Goal: Transaction & Acquisition: Download file/media

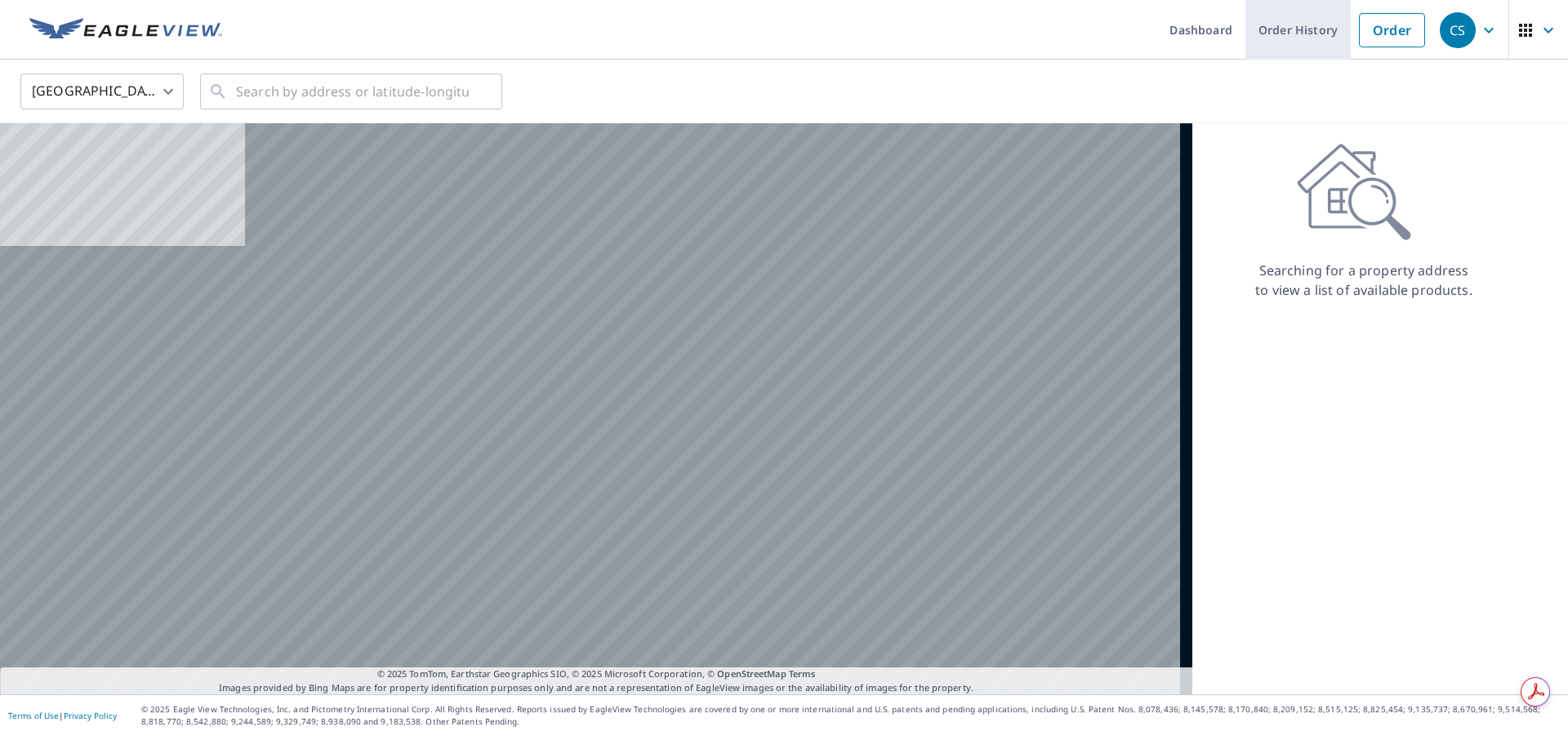
click at [1285, 33] on link "Order History" at bounding box center [1299, 30] width 106 height 60
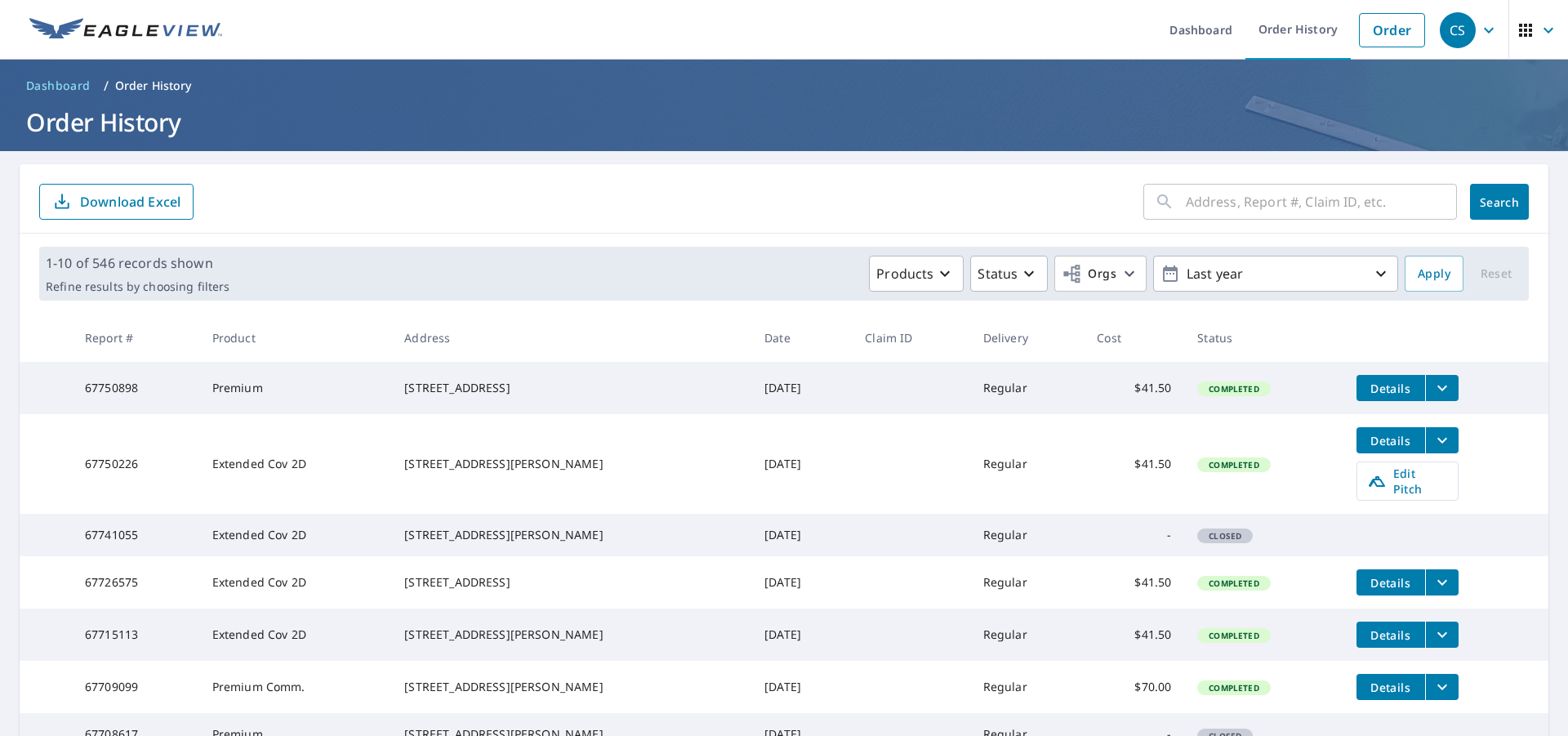
click at [1186, 205] on input "text" at bounding box center [1321, 202] width 271 height 46
type input "3490 amity"
click at [1486, 201] on span "Search" at bounding box center [1499, 203] width 33 height 16
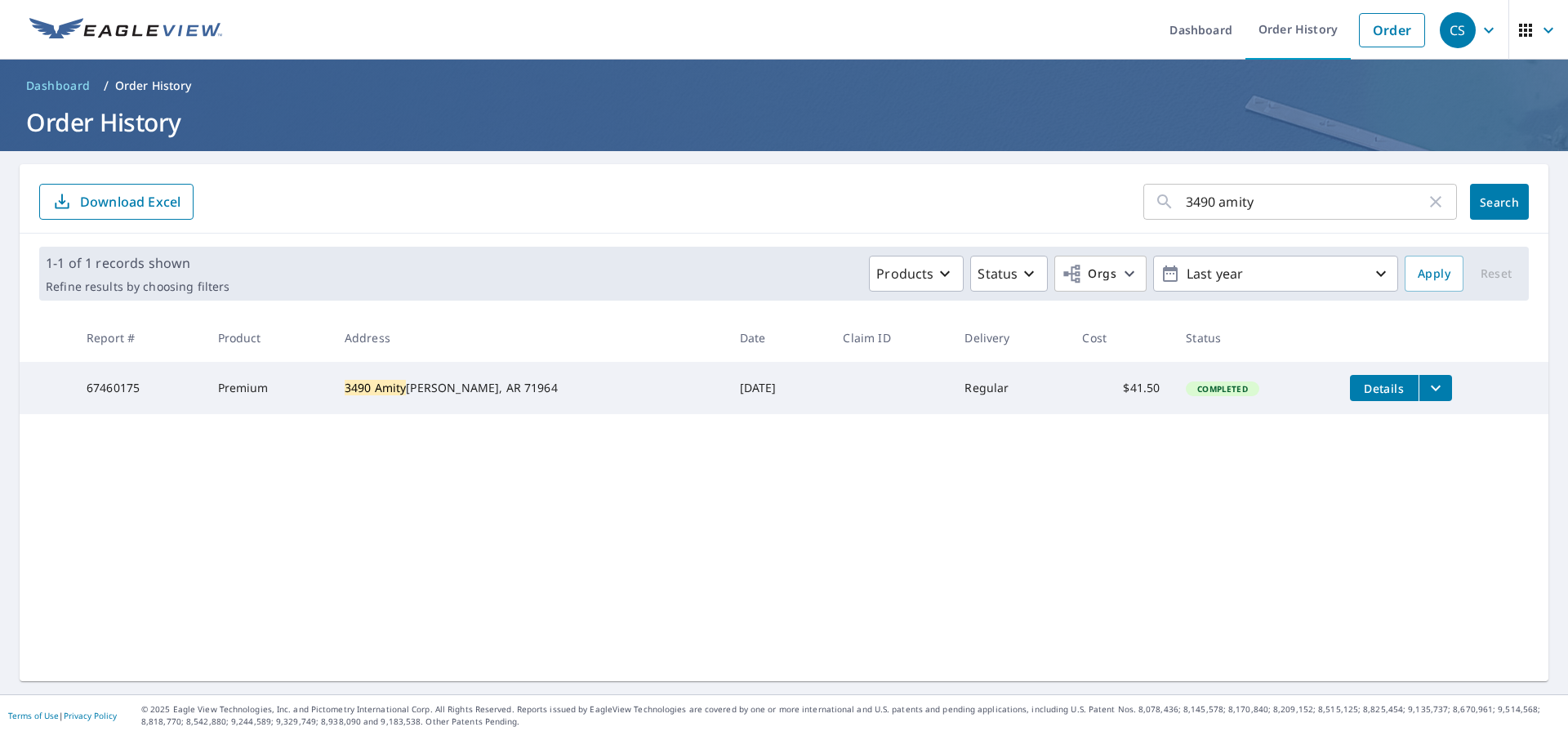
click at [1430, 389] on icon "filesDropdownBtn-67460175" at bounding box center [1435, 388] width 10 height 6
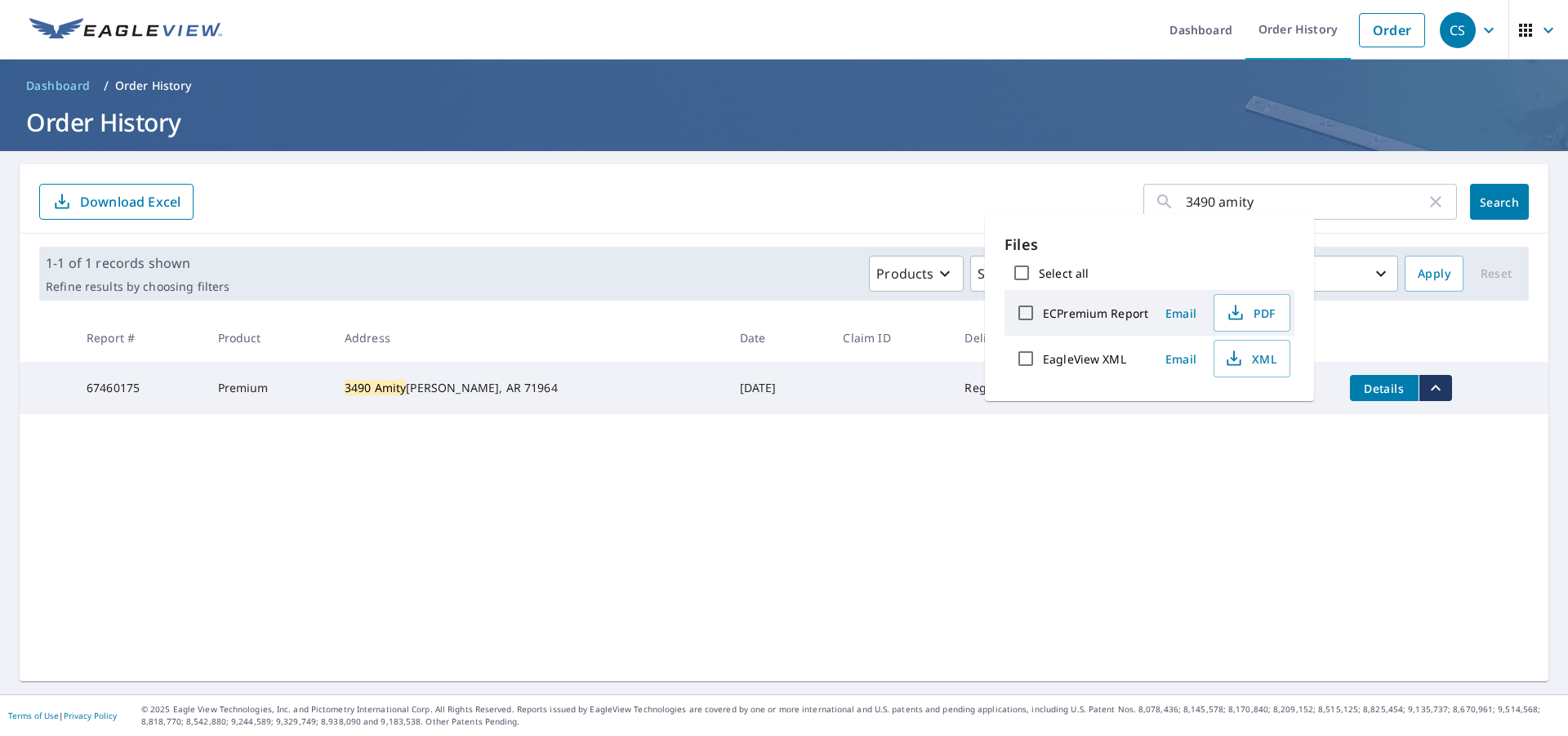
click at [1024, 275] on input "Select all" at bounding box center [1021, 273] width 34 height 34
checkbox input "true"
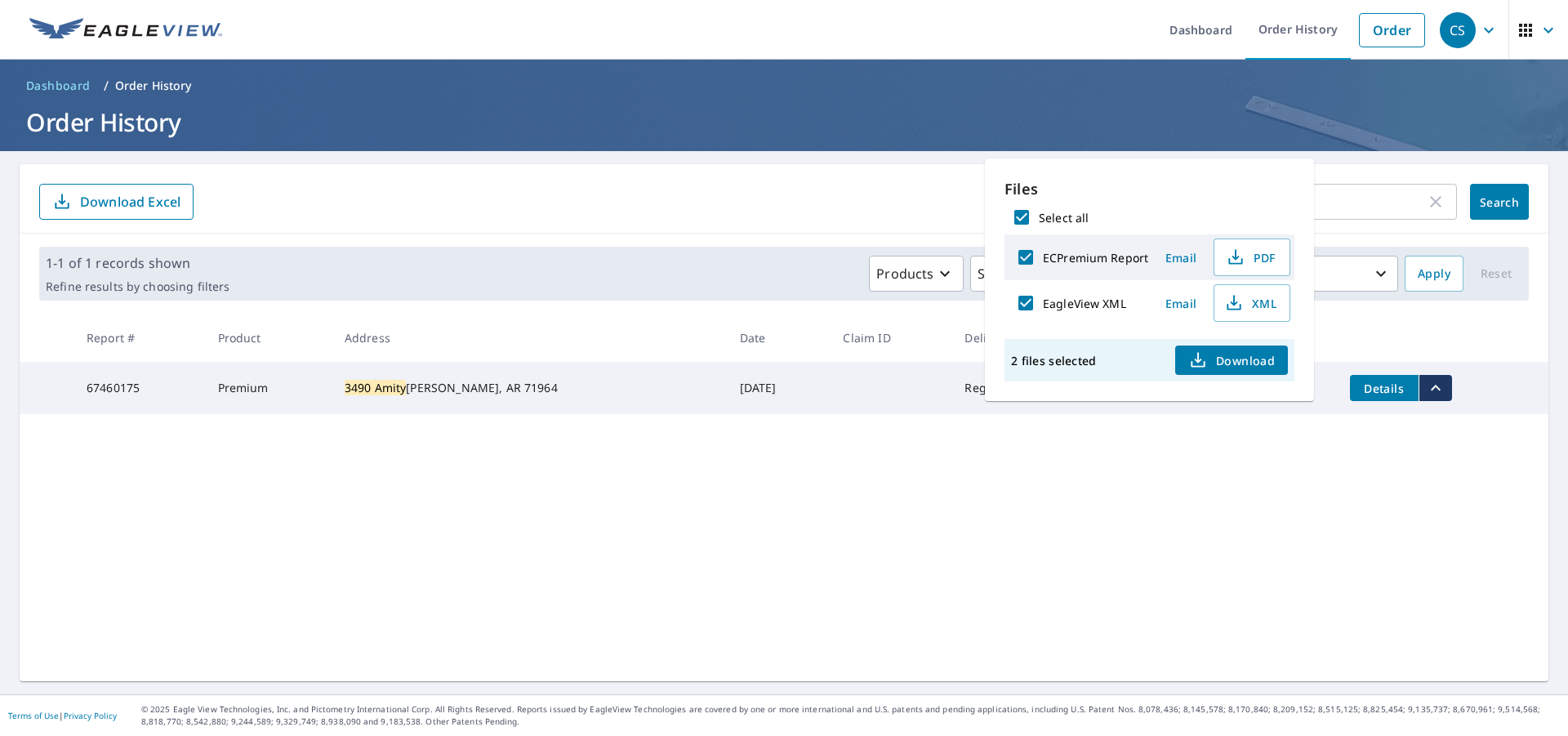
click at [1357, 545] on div "3490 amity ​ Search Download Excel 1-1 of 1 records shown Refine results by cho…" at bounding box center [784, 422] width 1528 height 517
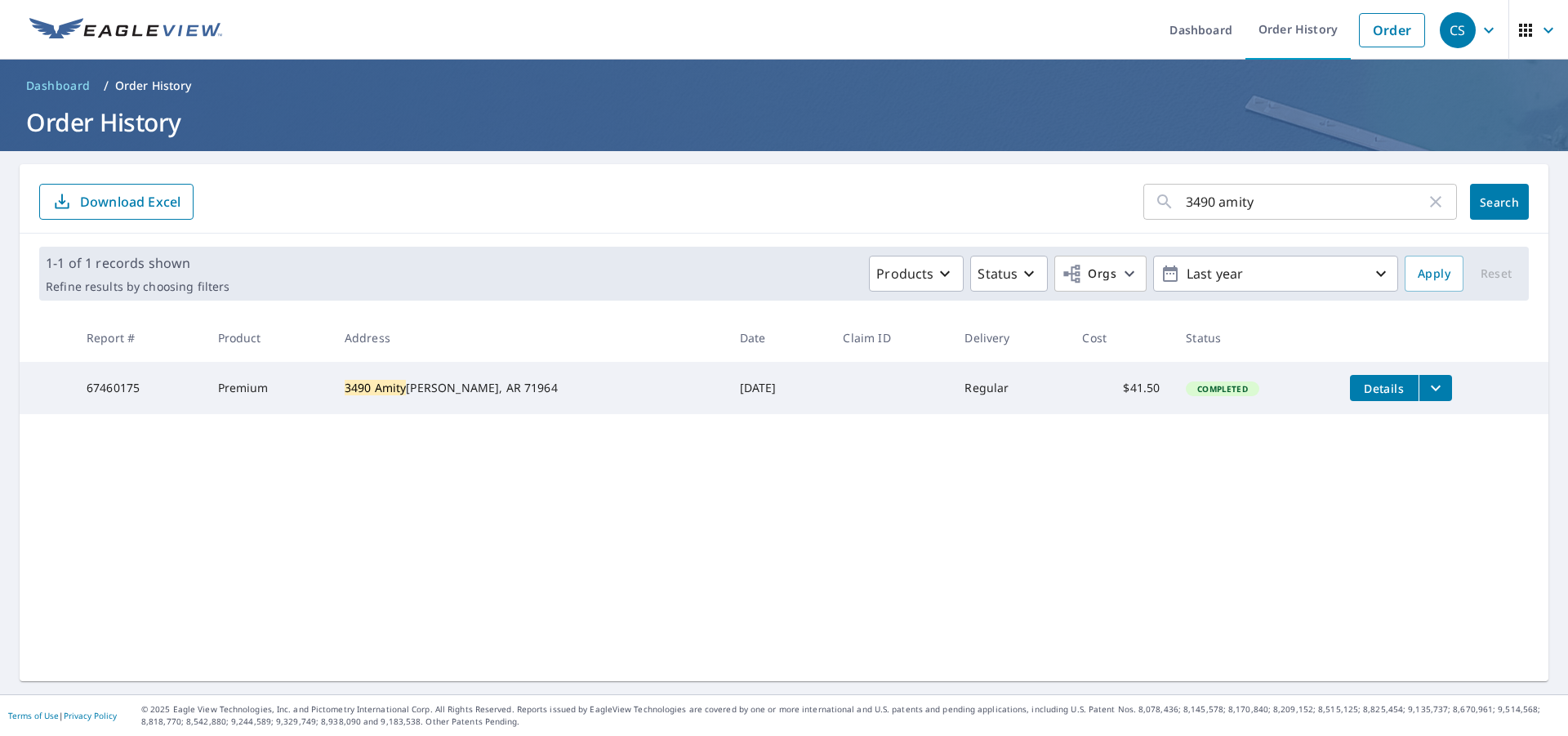
click at [1430, 387] on icon "filesDropdownBtn-67460175" at bounding box center [1435, 388] width 10 height 6
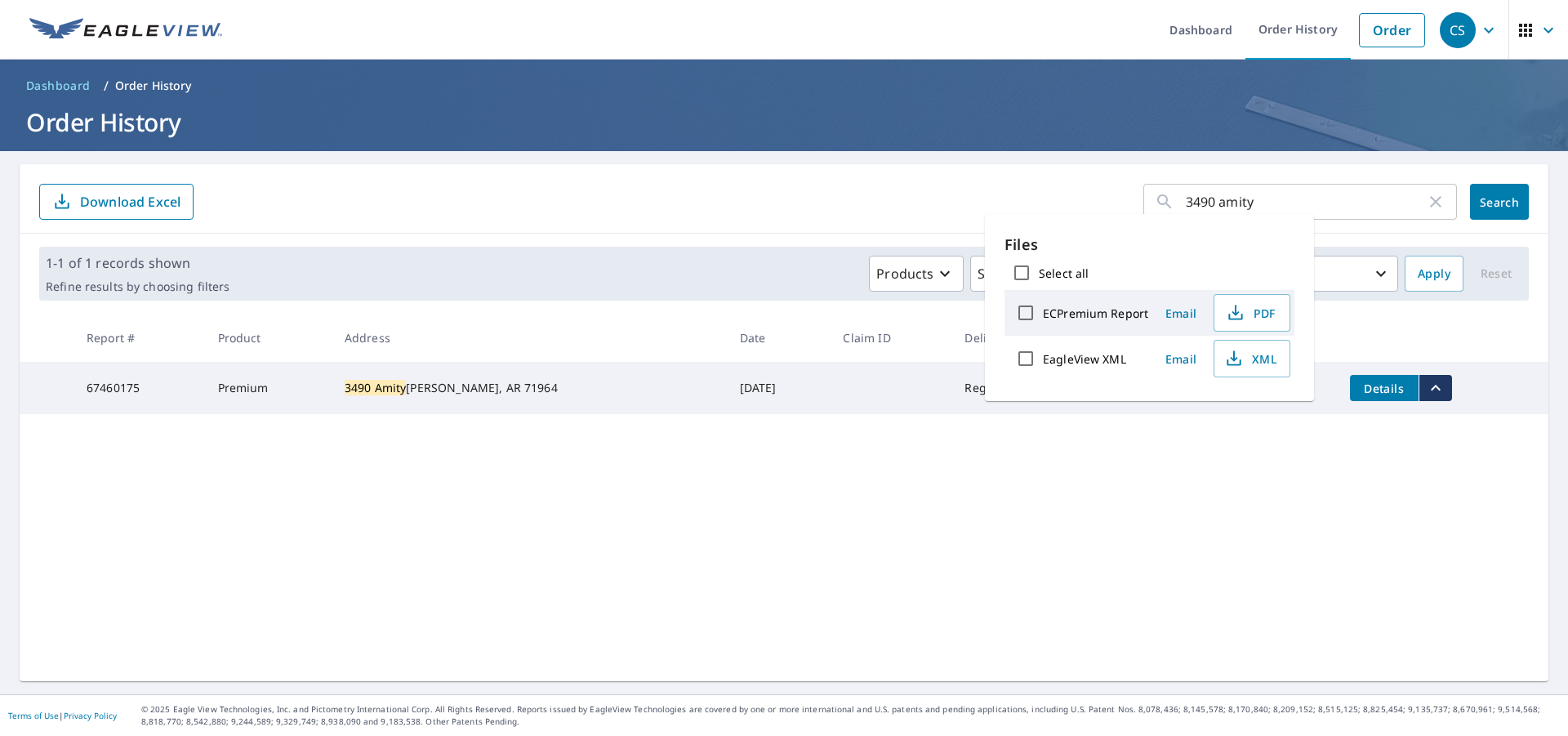
click at [1241, 557] on div "3490 amity ​ Search Download Excel 1-1 of 1 records shown Refine results by cho…" at bounding box center [784, 422] width 1528 height 517
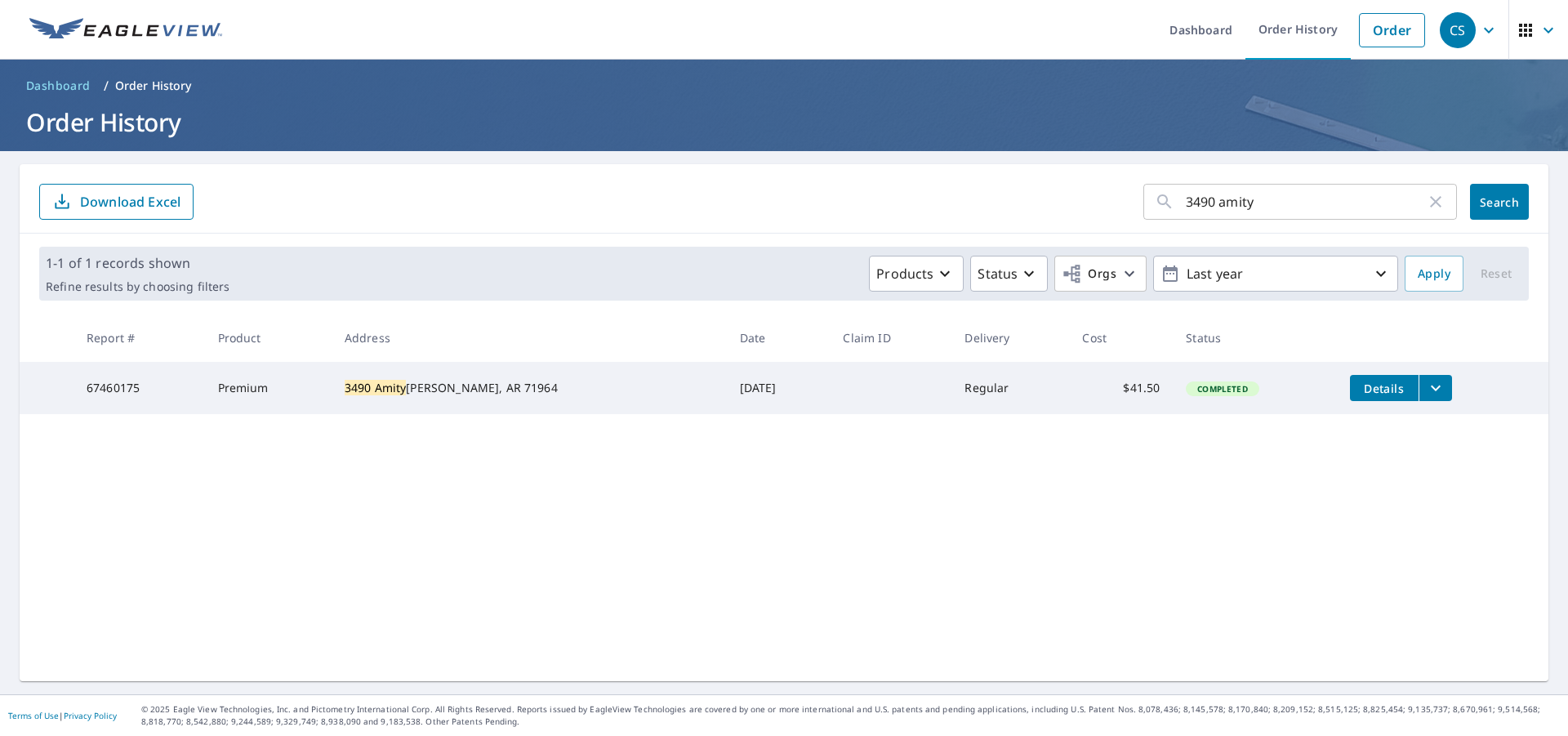
click at [1425, 391] on icon "filesDropdownBtn-67460175" at bounding box center [1435, 388] width 20 height 20
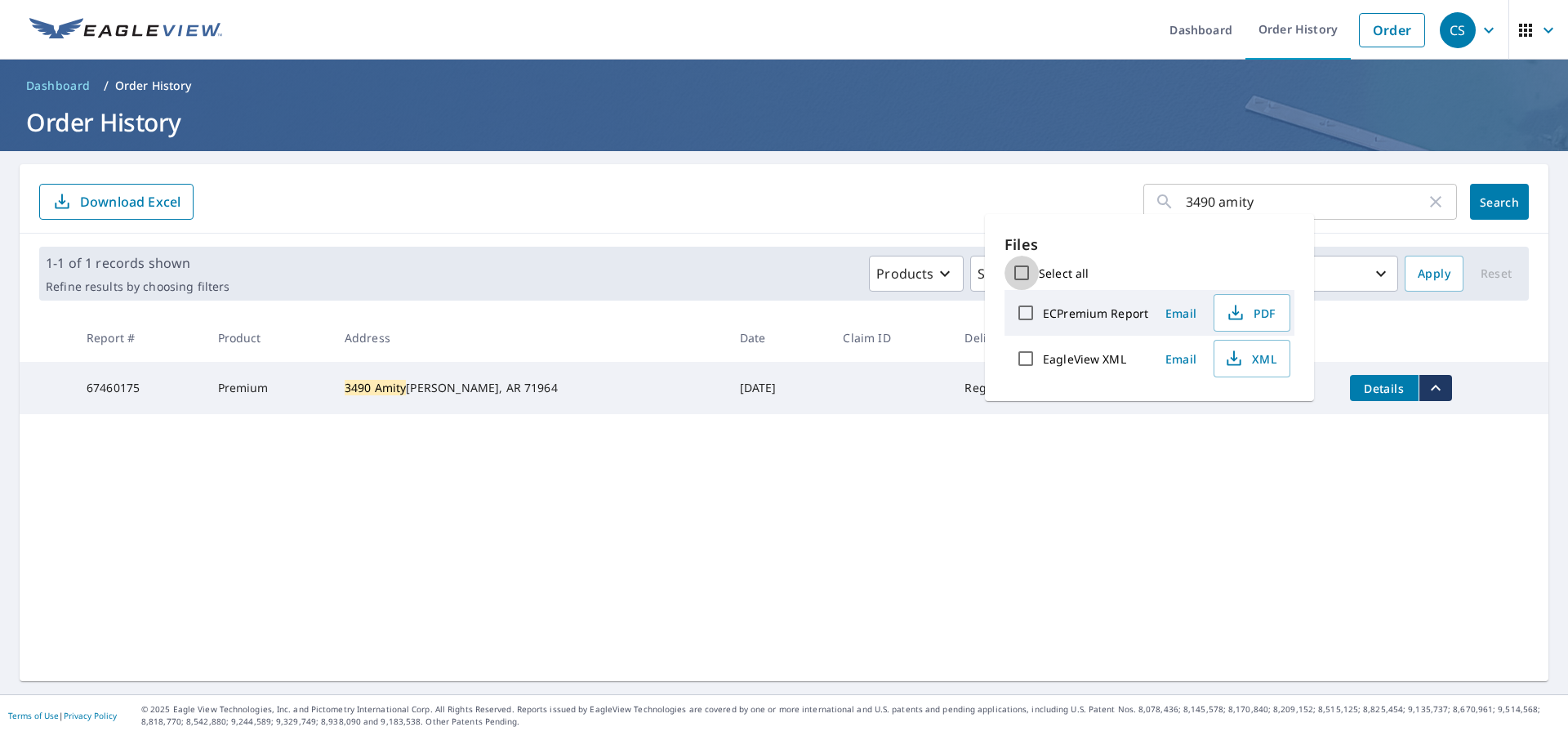
click at [1022, 275] on input "Select all" at bounding box center [1021, 273] width 34 height 34
checkbox input "true"
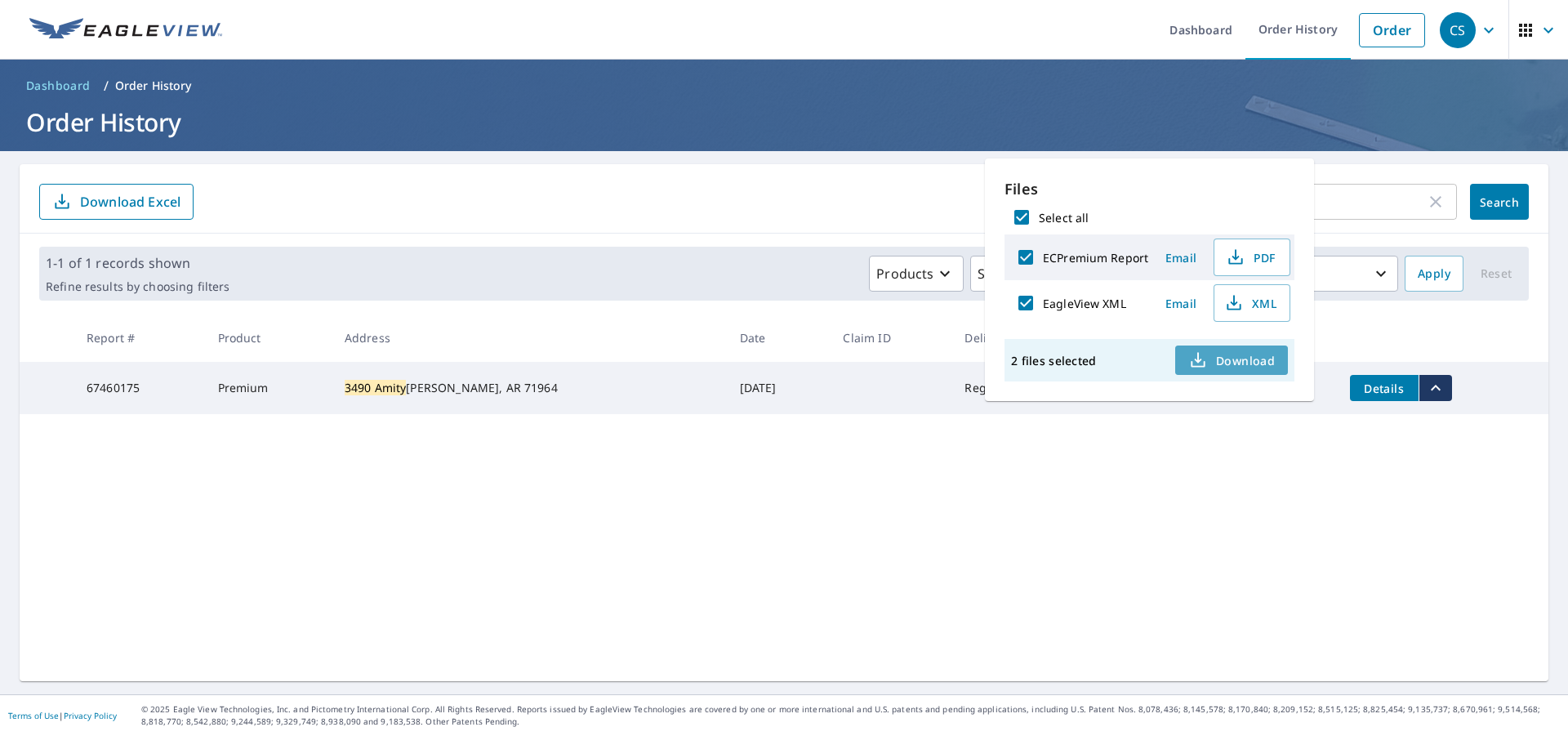
click at [1230, 363] on span "Download" at bounding box center [1231, 361] width 87 height 20
click at [1113, 491] on div "3490 amity ​ Search Download Excel 1-1 of 1 records shown Refine results by cho…" at bounding box center [784, 422] width 1528 height 517
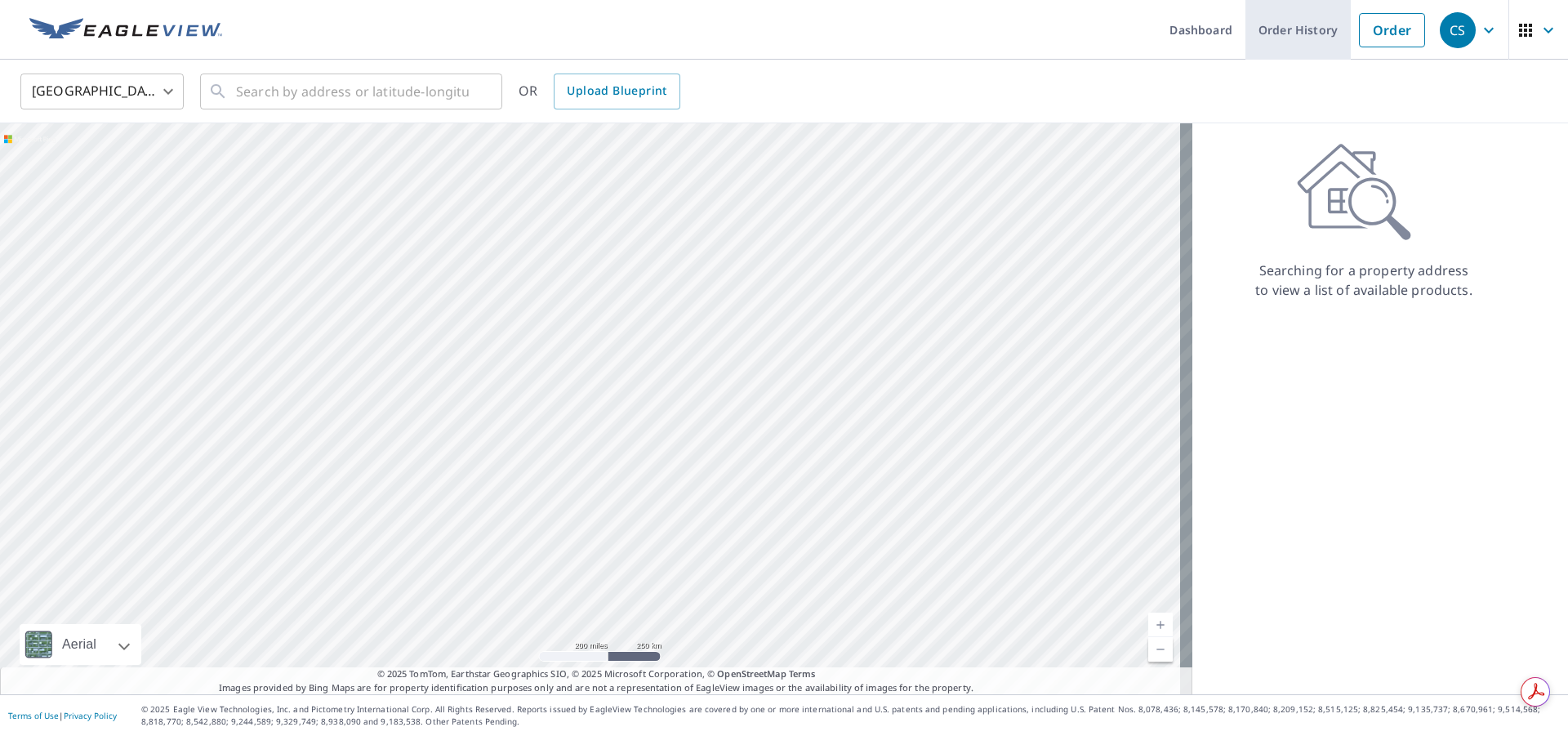
click at [1276, 36] on link "Order History" at bounding box center [1299, 30] width 106 height 60
